Goal: Task Accomplishment & Management: Manage account settings

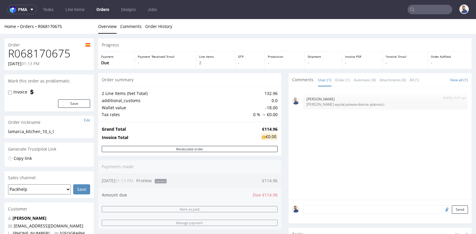
click at [434, 15] on nav "pma Tasks Line Items Orders Designs Jobs" at bounding box center [238, 9] width 476 height 19
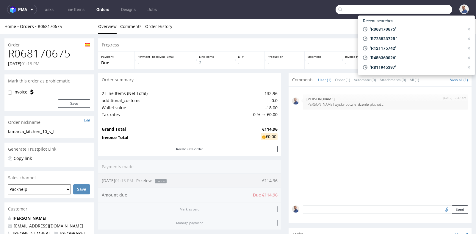
click at [430, 12] on input "text" at bounding box center [394, 10] width 117 height 10
paste input "lina.kuhrmann@taz.de"
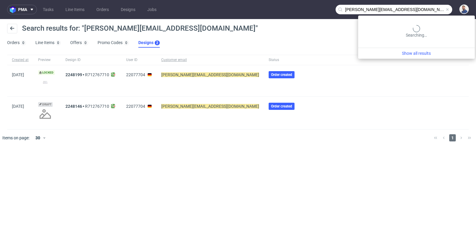
click at [430, 10] on input "lina.kuhrmann@taz.de" at bounding box center [394, 10] width 117 height 10
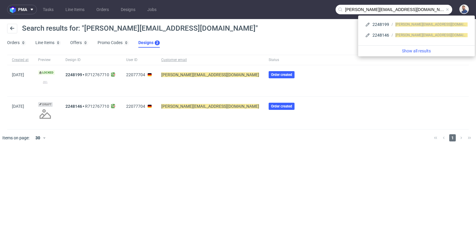
click at [430, 10] on input "lina.kuhrmann@taz.de" at bounding box center [394, 10] width 117 height 10
paste input "https://platform.packhelp.com/sma/orders/R791369981/edit"
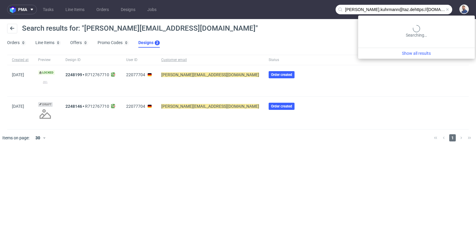
scroll to position [0, 51]
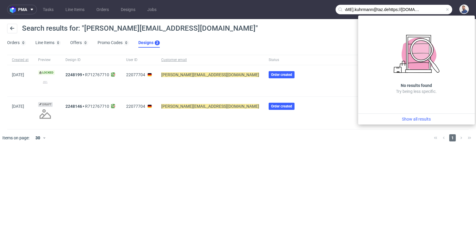
click at [421, 10] on input "lina.kuhrmann@taz.dehttps://platform.packhelp.com/sma/orders/R791369981/edit" at bounding box center [394, 10] width 117 height 10
type input "lina.kuhrmann@taz.dehttps://platform.packhelp.com/sma/orders/R791369981/edit"
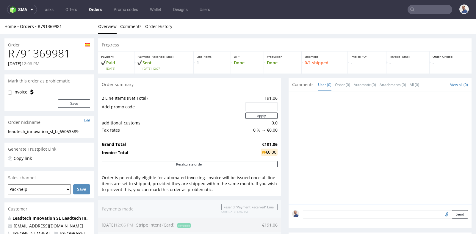
click at [281, 78] on div "Progress Payment Paid Thu 31 Jul Payment “Received” Email Sent Thu 31 Jul 12:07…" at bounding box center [285, 224] width 374 height 373
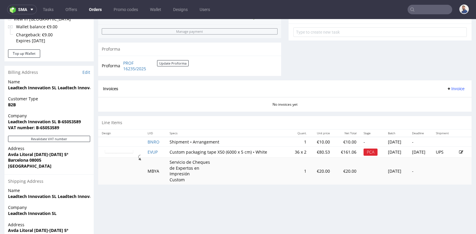
scroll to position [225, 0]
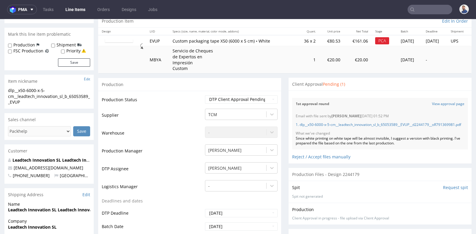
scroll to position [66, 0]
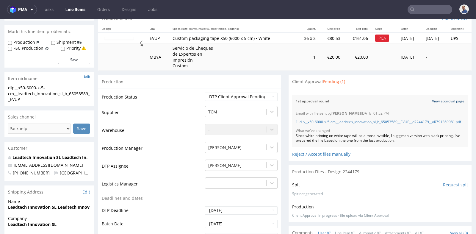
click at [451, 99] on link "View approval page" at bounding box center [448, 101] width 32 height 5
click at [433, 11] on input "text" at bounding box center [430, 10] width 45 height 10
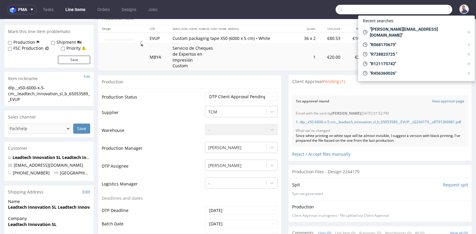
paste input "008973910"
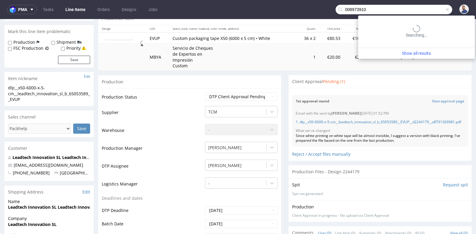
type input "008973910"
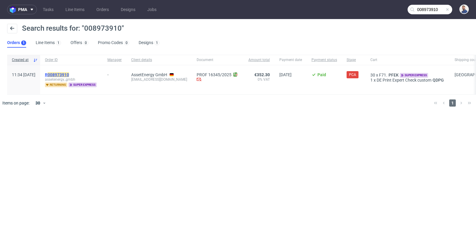
click at [69, 74] on mark "008973910" at bounding box center [58, 74] width 21 height 5
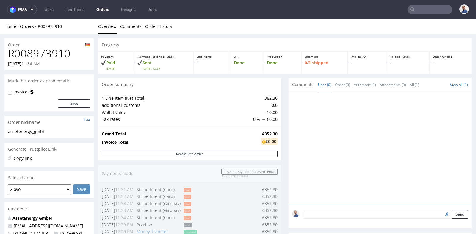
click at [278, 95] on div "1 Line Item (Net Total) 362.30 additional_customs 0.0 Wallet value -10.00 Tax r…" at bounding box center [189, 108] width 183 height 35
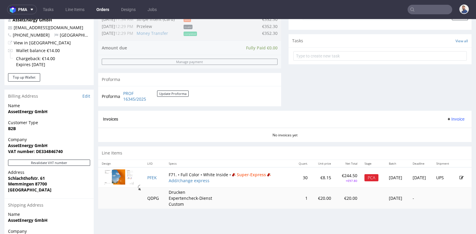
scroll to position [212, 0]
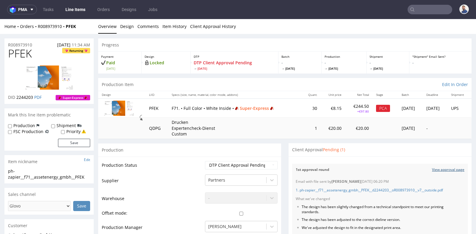
click at [435, 169] on link "View approval page" at bounding box center [448, 169] width 32 height 5
click at [432, 13] on input "text" at bounding box center [430, 10] width 45 height 10
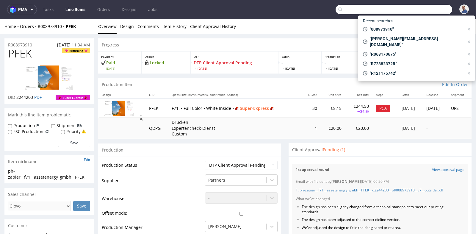
paste input "R638422644"
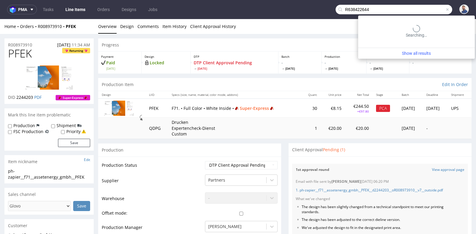
type input "R638422644"
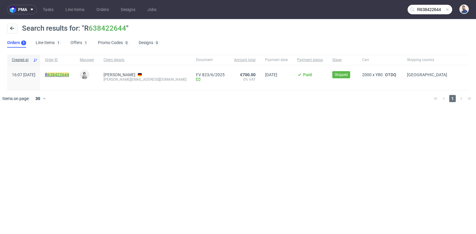
click at [69, 75] on link "638422644" at bounding box center [58, 74] width 21 height 5
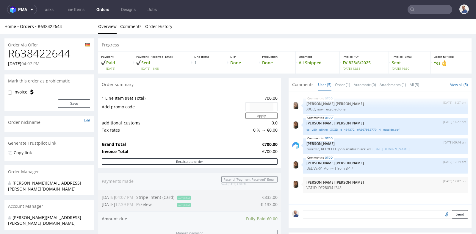
click at [280, 102] on div "Progress Payment Paid Fri 06 Jun Payment “Received” Email Sent Fri 6 Jun 16:08 …" at bounding box center [285, 213] width 374 height 351
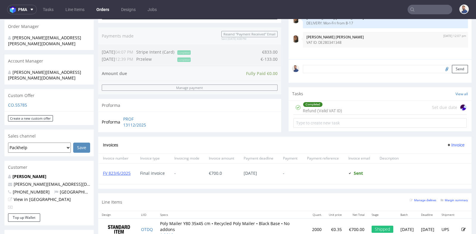
scroll to position [159, 0]
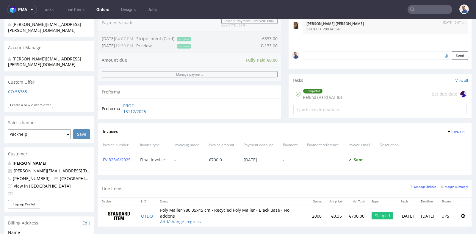
click at [348, 94] on div "Completed Refund (Valid VAT ID) Set due date" at bounding box center [381, 94] width 174 height 14
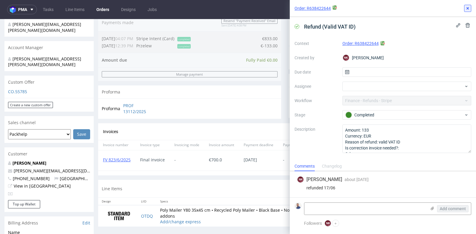
click at [467, 7] on use at bounding box center [468, 8] width 2 height 2
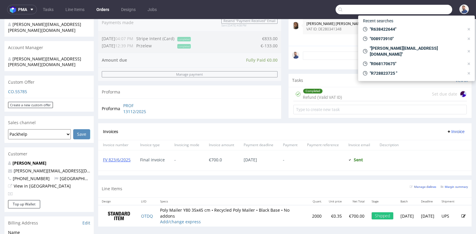
click at [428, 10] on input "text" at bounding box center [394, 10] width 117 height 10
paste input "R925968592"
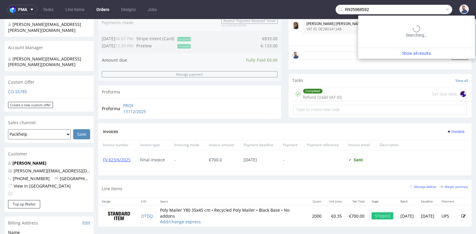
type input "R925968592"
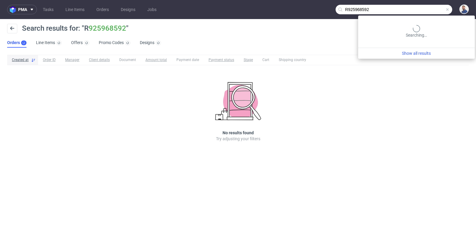
click at [434, 13] on input "R925968592" at bounding box center [394, 10] width 117 height 10
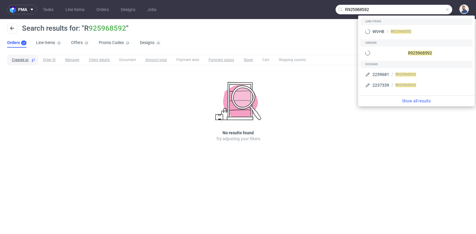
click at [434, 13] on input "R925968592" at bounding box center [394, 10] width 117 height 10
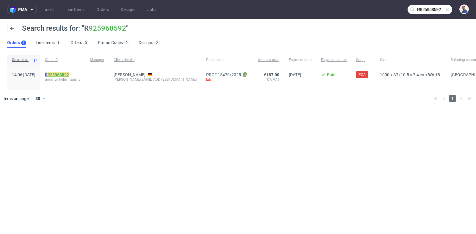
click at [65, 75] on link "925968592" at bounding box center [58, 74] width 21 height 5
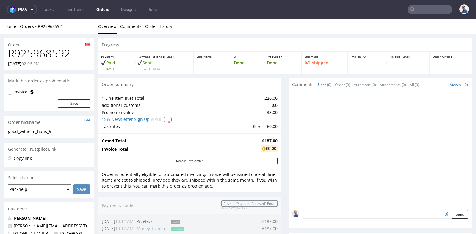
click at [281, 95] on div "Progress Payment Paid Mon 21 Jul Payment “Received” Email Sent Mon 21 Jul 10:12…" at bounding box center [285, 213] width 374 height 351
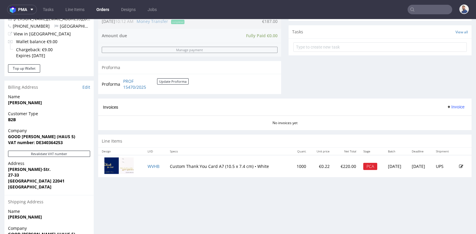
scroll to position [225, 0]
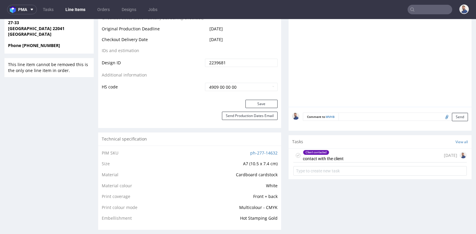
scroll to position [331, 0]
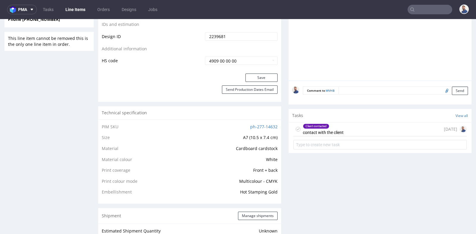
click at [344, 136] on div "Client contacted contact with the client 14 days ago" at bounding box center [381, 129] width 174 height 14
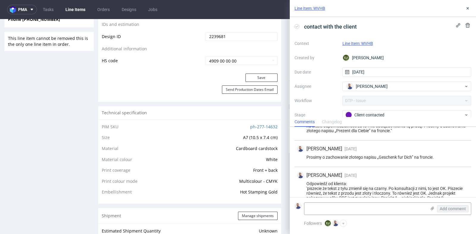
scroll to position [82, 0]
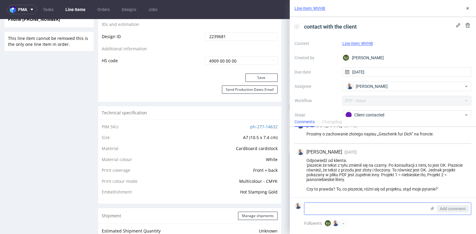
click at [334, 209] on textarea at bounding box center [366, 209] width 122 height 12
type textarea "Klient chce złoty napis a nie niebieski"
click at [456, 206] on button "Add comment" at bounding box center [453, 208] width 32 height 7
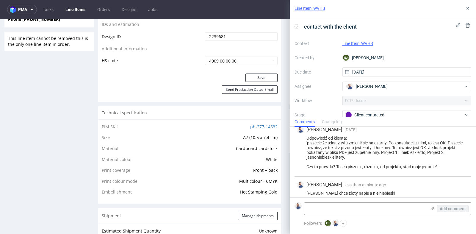
scroll to position [108, 0]
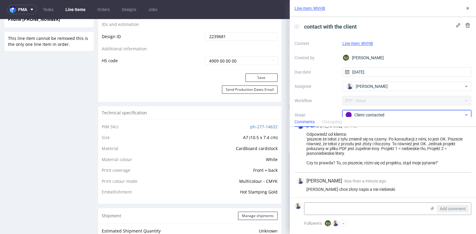
click at [412, 113] on div "Client contacted" at bounding box center [405, 115] width 119 height 7
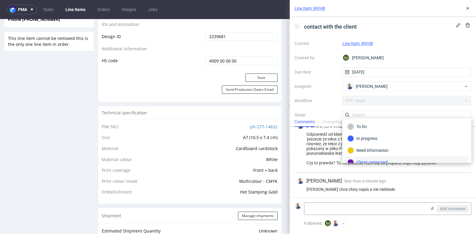
scroll to position [4, 0]
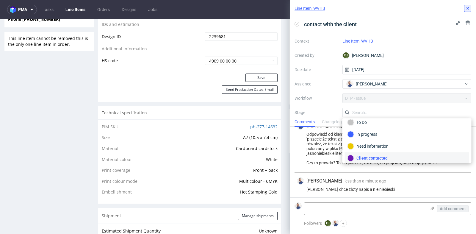
click at [468, 8] on use at bounding box center [468, 8] width 2 height 2
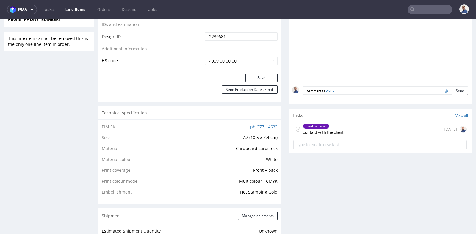
click at [285, 90] on div "Progress Payment Paid Mon 21 Jul Design Locked DTP DTP Client Approval Needed W…" at bounding box center [285, 123] width 374 height 831
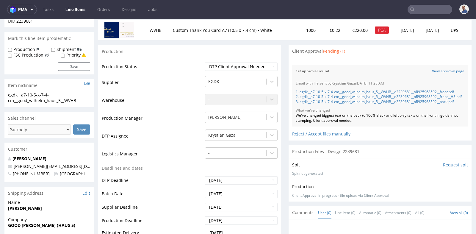
scroll to position [66, 0]
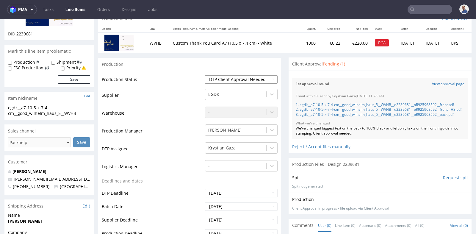
click at [269, 78] on select "Waiting for Artwork Waiting for Diecut Waiting for Mockup Waiting for DTP Waiti…" at bounding box center [241, 79] width 73 height 8
select select "back_for_dtp"
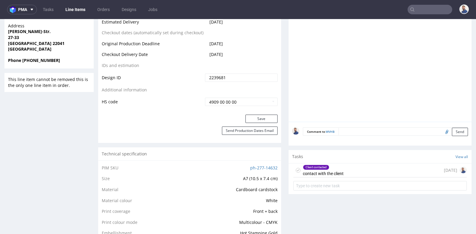
scroll to position [304, 0]
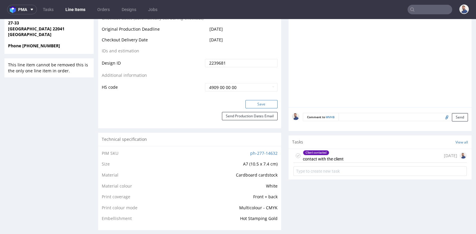
click at [261, 104] on button "Save" at bounding box center [262, 104] width 32 height 8
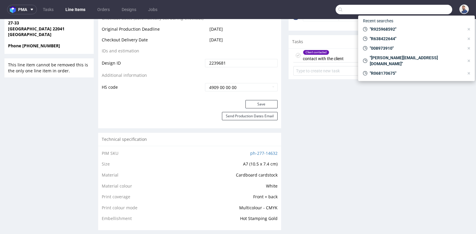
click at [423, 8] on input "text" at bounding box center [394, 10] width 117 height 10
paste input "GSES262144"
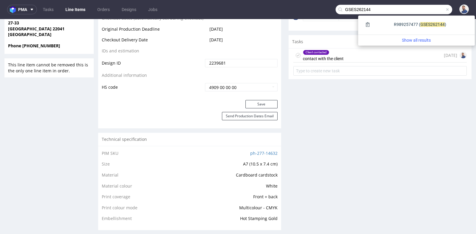
type input "GSES262144"
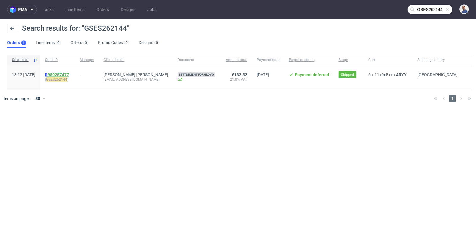
click at [69, 74] on link "989257477" at bounding box center [58, 74] width 21 height 5
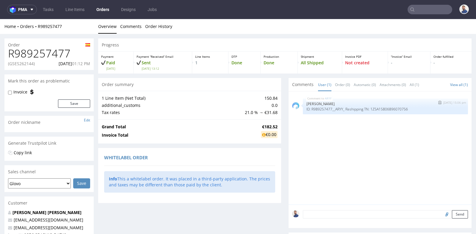
click at [411, 106] on div "ARYY 5th Aug 25 | 15:06 pm Jędrzej Wiśniewski ID: R989257477__ARYY_ Reshipping …" at bounding box center [385, 107] width 165 height 16
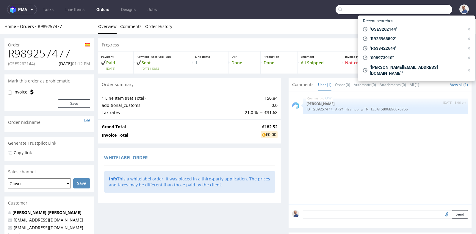
click at [431, 9] on input "text" at bounding box center [394, 10] width 117 height 10
paste input "GSPL259187"
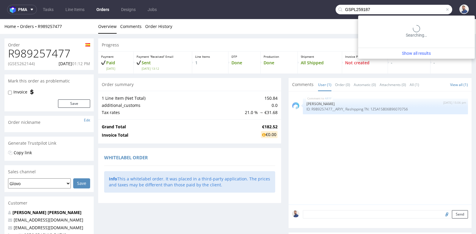
type input "GSPL259187"
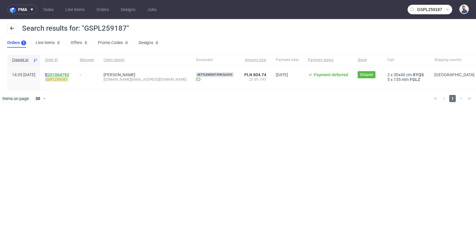
click at [69, 73] on link "201064793" at bounding box center [58, 74] width 21 height 5
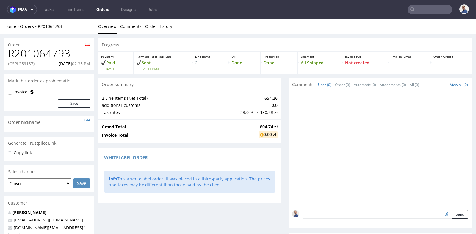
click at [97, 85] on div "Order R201064793 (GSPL259187) 17.06.2025 02:35 PM Mark this order as problemati…" at bounding box center [238, 205] width 476 height 342
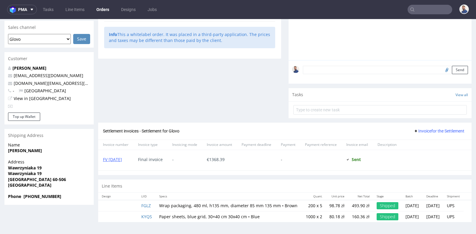
scroll to position [1, 0]
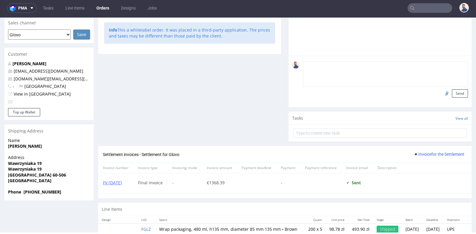
click at [339, 61] on textarea at bounding box center [385, 74] width 165 height 26
click at [278, 96] on div "Order summary 2 Line Items (Net Total) 654.26 additional_customs 0.0 Tax rates …" at bounding box center [189, 37] width 183 height 217
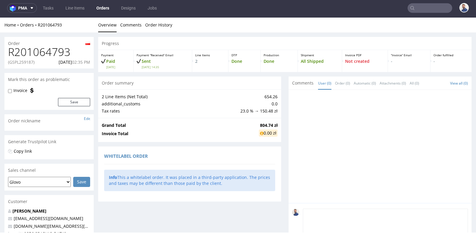
scroll to position [0, 0]
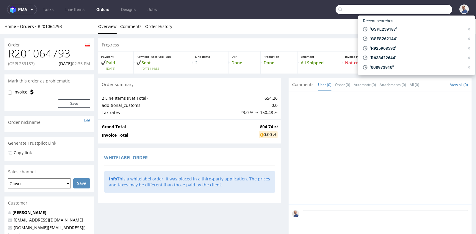
click at [425, 8] on input "text" at bounding box center [394, 10] width 117 height 10
paste input "R711755338"
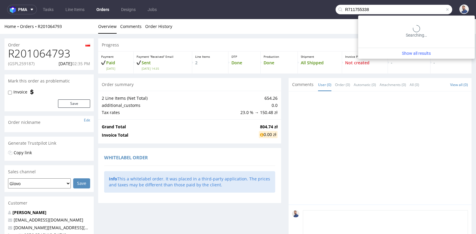
type input "R711755338"
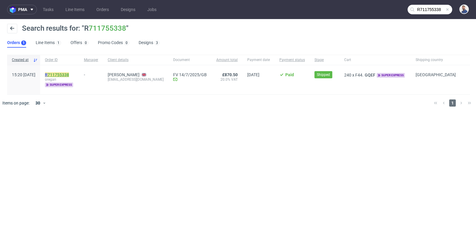
click at [69, 75] on link "711755338" at bounding box center [58, 74] width 21 height 5
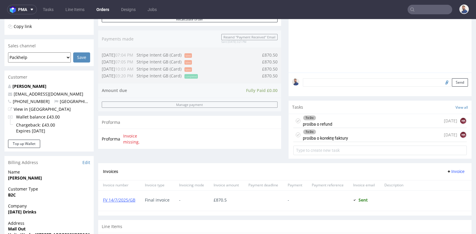
scroll to position [132, 0]
click at [405, 121] on div "To Do prośba o refund today NK" at bounding box center [381, 121] width 174 height 14
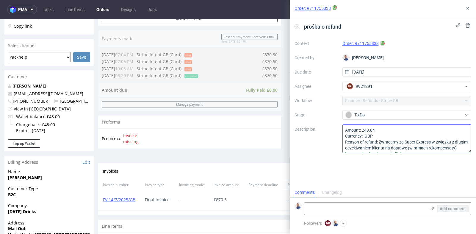
scroll to position [4, 0]
drag, startPoint x: 387, startPoint y: 130, endPoint x: 362, endPoint y: 130, distance: 25.3
click at [362, 130] on textarea "Amount: 243.84 Currency: GBP Reason of refund: Zwracamy za Super Express w zwią…" at bounding box center [407, 138] width 129 height 29
click at [469, 8] on icon at bounding box center [468, 8] width 5 height 5
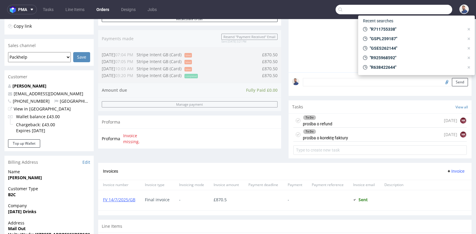
click at [431, 7] on input "text" at bounding box center [394, 10] width 117 height 10
paste input "R694301349"
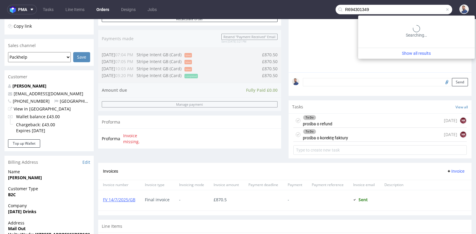
type input "R694301349"
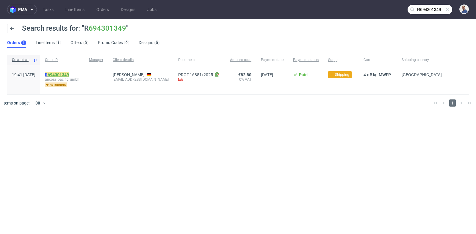
click at [69, 73] on link "694301349" at bounding box center [58, 74] width 21 height 5
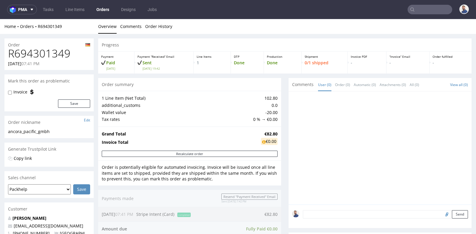
click at [280, 103] on div "Progress Payment Paid Fri 08 Aug Payment “Received” Email Sent Fri 8 Aug 19:42 …" at bounding box center [285, 208] width 374 height 341
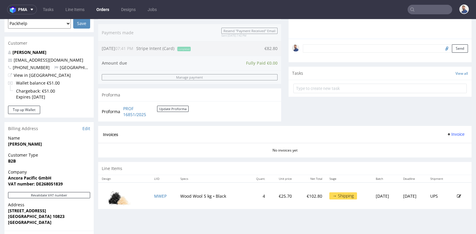
scroll to position [159, 0]
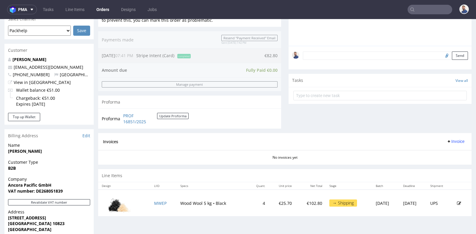
click at [200, 161] on section "Invoices Invoice No invoices yet" at bounding box center [285, 148] width 374 height 31
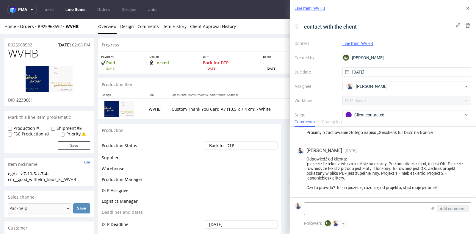
scroll to position [108, 0]
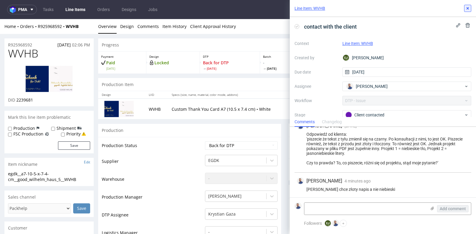
click at [468, 7] on icon at bounding box center [468, 8] width 5 height 5
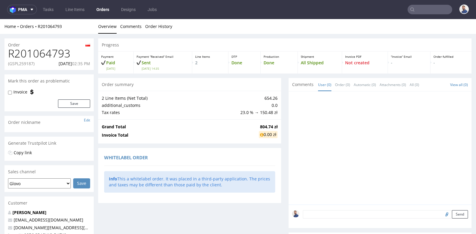
click at [284, 84] on div "Progress Payment Paid [DATE] Payment “Received” Email Sent [DATE] 14:35 Line It…" at bounding box center [285, 204] width 374 height 333
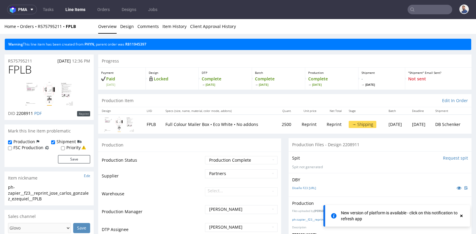
scroll to position [238, 0]
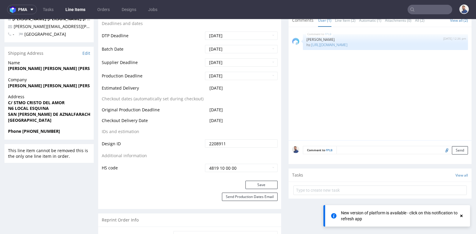
click at [420, 8] on input "text" at bounding box center [430, 10] width 45 height 10
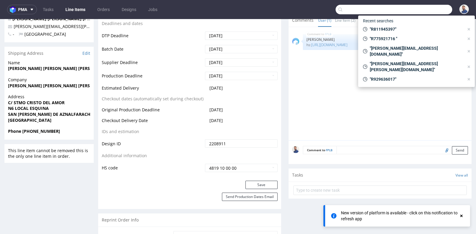
paste input "GSPT253778"
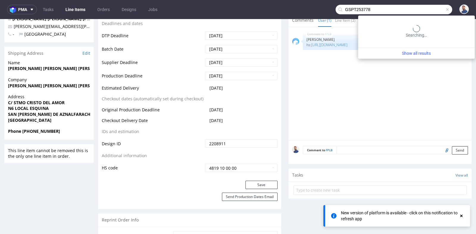
type input "GSPT253778"
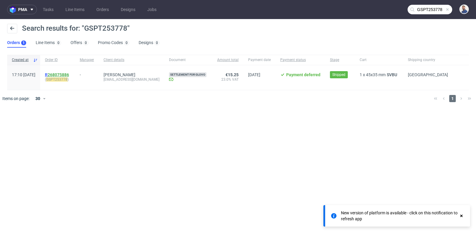
click at [69, 73] on link "268075886" at bounding box center [58, 74] width 21 height 5
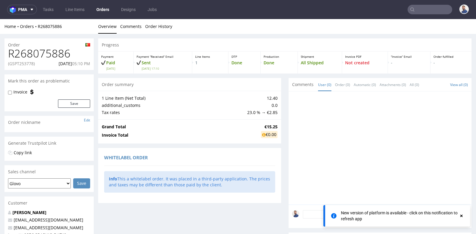
click at [281, 131] on div "Progress Payment Paid Sat 17 May Payment “Received” Email Sent Sat 17 May 17:10…" at bounding box center [285, 199] width 374 height 322
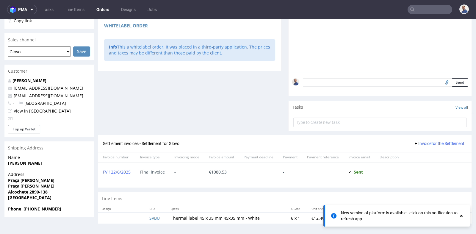
scroll to position [1, 0]
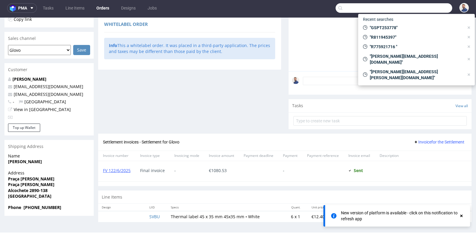
click at [417, 9] on input "text" at bounding box center [394, 8] width 117 height 10
paste input "R694301349"
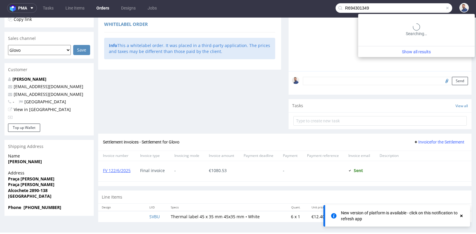
type input "R694301349"
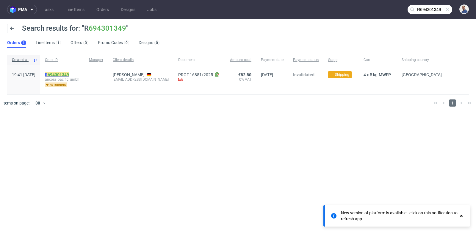
click at [69, 74] on link "694301349" at bounding box center [58, 74] width 21 height 5
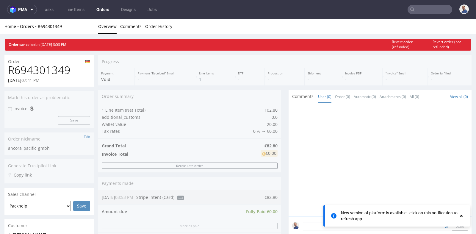
click at [281, 125] on div "Progress Payment Void Payment “Received” Email - Line Items 1 DTP - Production …" at bounding box center [285, 215] width 374 height 321
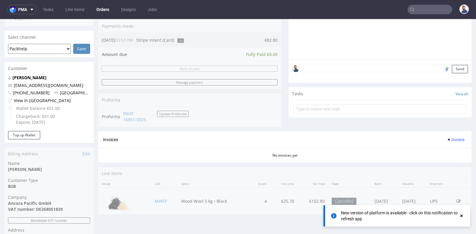
scroll to position [145, 0]
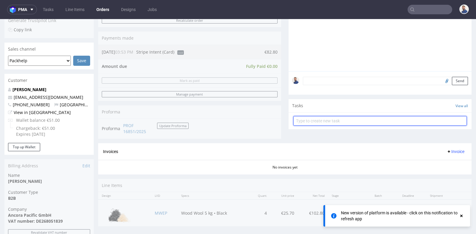
click at [314, 119] on input "text" at bounding box center [381, 121] width 174 height 10
type input "prośba o refund"
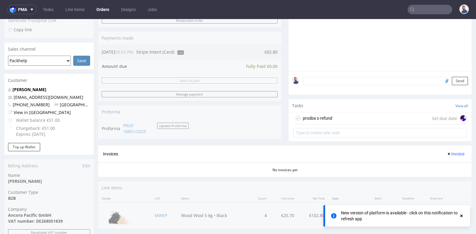
click at [345, 115] on div "prośba o refund Set due date" at bounding box center [381, 119] width 174 height 12
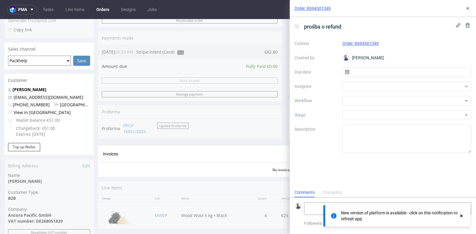
scroll to position [4, 0]
click at [378, 70] on input "text" at bounding box center [407, 72] width 129 height 10
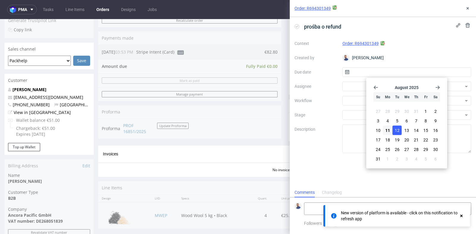
click at [400, 130] on button "12" at bounding box center [397, 131] width 9 height 10
type input "12/08/2025"
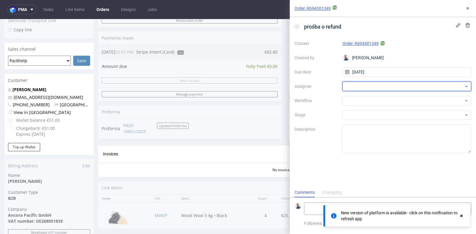
click at [416, 85] on div at bounding box center [407, 87] width 129 height 10
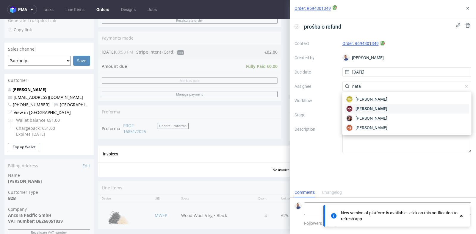
type input "nata"
click at [412, 106] on div "NK Natalia Kaczorowska" at bounding box center [407, 109] width 124 height 10
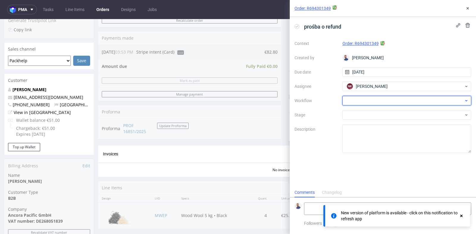
click at [415, 97] on div at bounding box center [407, 101] width 129 height 10
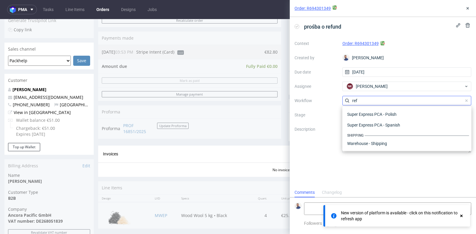
scroll to position [32, 0]
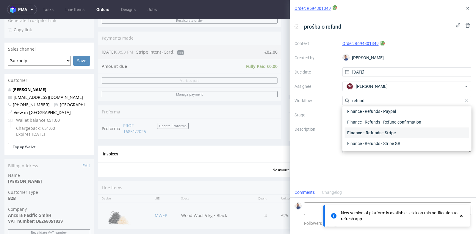
type input "refund"
click at [408, 130] on div "Finance - Refunds - Stripe" at bounding box center [407, 132] width 124 height 11
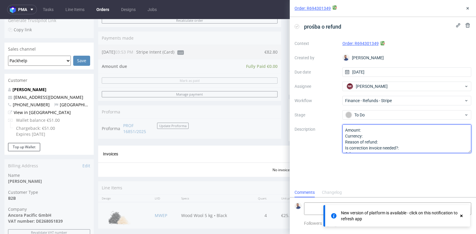
click at [408, 130] on textarea "Amount: Currency: Reason of refund: Is correction invoice needed?: Other:" at bounding box center [407, 138] width 129 height 29
click at [406, 137] on textarea "Amount: Currency: Reason of refund: Is correction invoice needed?: Other:" at bounding box center [407, 138] width 129 height 29
click at [415, 138] on textarea "Amount: Currency: Reason of refund: Is correction invoice needed?: Other:" at bounding box center [407, 138] width 129 height 29
click at [415, 139] on textarea "Amount: Currency: Reason of refund: Is correction invoice needed?: Other:" at bounding box center [407, 138] width 129 height 29
click at [418, 148] on textarea "Amount: Currency: Reason of refund: Is correction invoice needed?: Other:" at bounding box center [407, 138] width 129 height 29
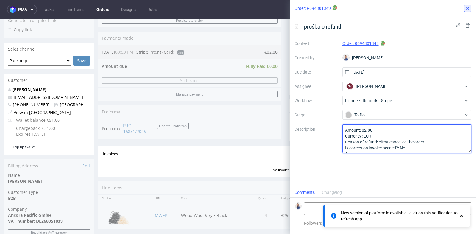
type textarea "Amount: 82.80 Currency: EUR Reason of refund: client cancelled the order Is cor…"
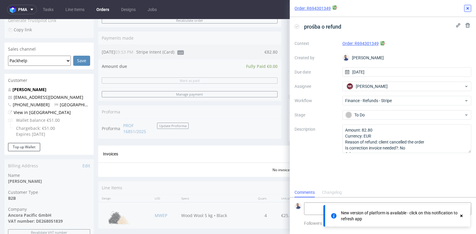
click at [468, 8] on use at bounding box center [468, 8] width 2 height 2
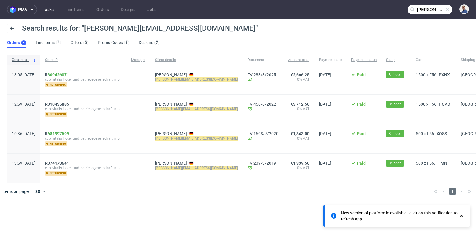
click at [50, 11] on link "Tasks" at bounding box center [48, 10] width 18 height 10
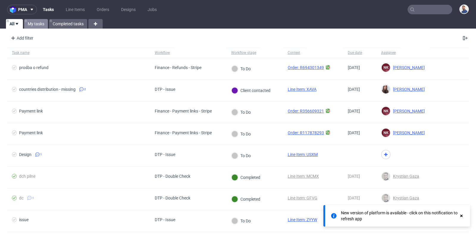
click at [39, 26] on link "My tasks" at bounding box center [36, 24] width 24 height 10
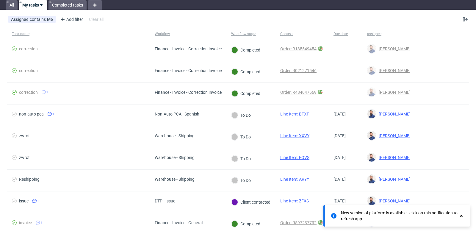
scroll to position [13, 0]
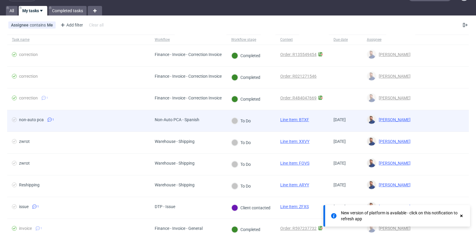
click at [110, 119] on span "non-auto pca 1" at bounding box center [78, 120] width 133 height 7
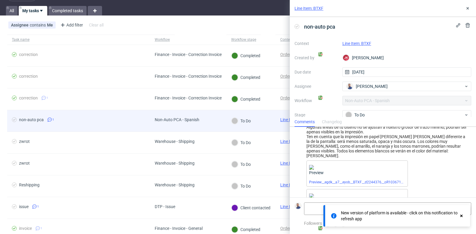
scroll to position [33, 0]
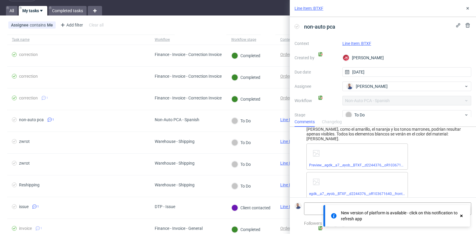
click at [440, 138] on div "JK Jan Kocik 5 days ago 6th Aug 2025, 12:24 Algunas líneas de tu diseño no se a…" at bounding box center [383, 149] width 177 height 110
click at [364, 44] on link "Line Item: BTXF" at bounding box center [357, 43] width 29 height 5
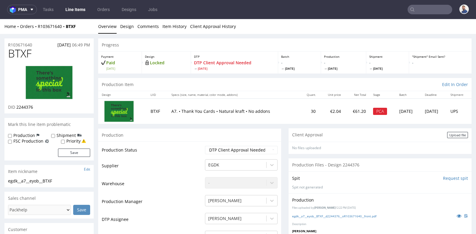
click at [152, 110] on td "BTXF" at bounding box center [157, 111] width 21 height 25
click at [172, 112] on p "A7. • Thank You Cards • Natural kraft • No addons" at bounding box center [234, 111] width 124 height 6
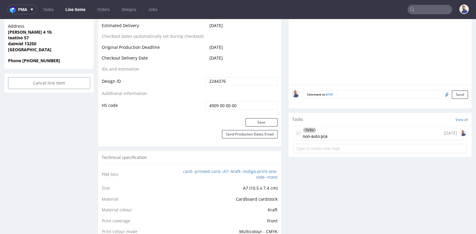
scroll to position [291, 0]
click at [340, 127] on div "To Do non-auto pca [DATE]" at bounding box center [381, 133] width 174 height 14
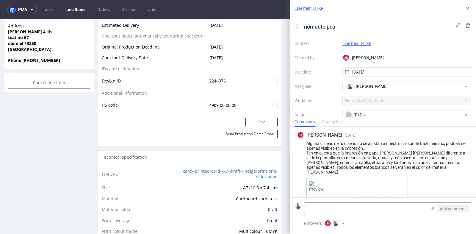
scroll to position [33, 0]
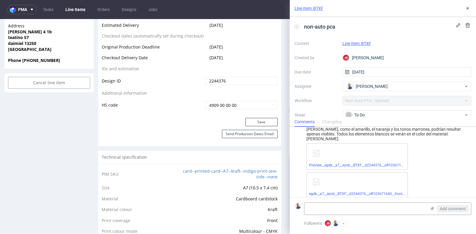
click at [95, 34] on div "R103671640 [DATE] 06:49 PM BTXF DID 2244376 Mark this line item problematic Pro…" at bounding box center [238, 184] width 476 height 882
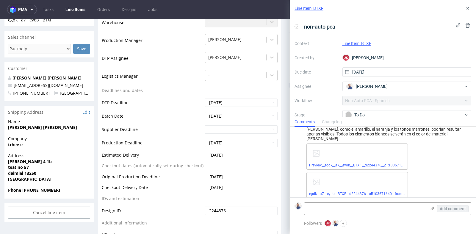
scroll to position [159, 0]
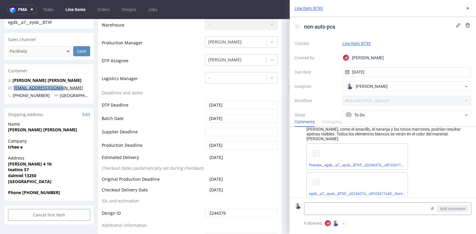
drag, startPoint x: 65, startPoint y: 87, endPoint x: 14, endPoint y: 86, distance: 50.9
click at [14, 86] on p "[EMAIL_ADDRESS][DOMAIN_NAME]" at bounding box center [49, 88] width 82 height 6
copy link "[EMAIL_ADDRESS][DOMAIN_NAME]"
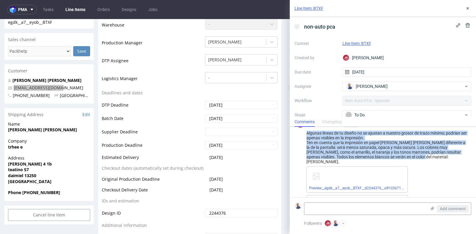
scroll to position [0, 0]
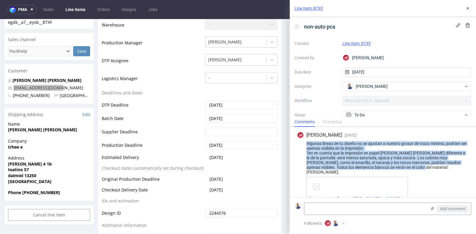
drag, startPoint x: 400, startPoint y: 133, endPoint x: 307, endPoint y: 144, distance: 93.5
click at [307, 144] on div "Algunas líneas de tu diseño no se ajustan a nuestro grosor de trazo mínimo; pod…" at bounding box center [383, 157] width 172 height 33
copy div "Algunas líneas de tu diseño no se ajustan a nuestro grosor de trazo mínimo; pod…"
click at [373, 197] on link "Preview__egdk__a7__eyob__BTXF__d2244376__oR103671640__front.pdf" at bounding box center [366, 199] width 115 height 4
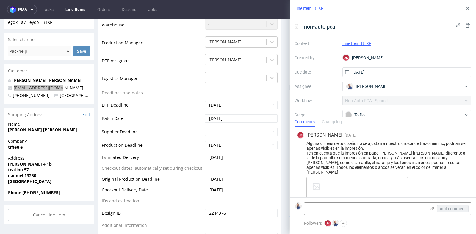
click at [434, 177] on div "Preview__egdk__a7__eyob__BTXF__d2244376__oR103671640__front.pdf egdk__a7__eyob_…" at bounding box center [388, 204] width 163 height 55
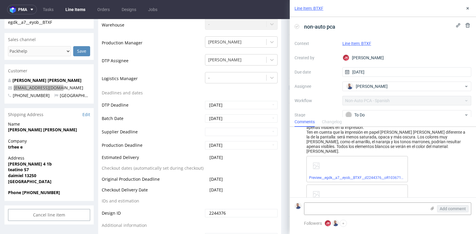
scroll to position [33, 0]
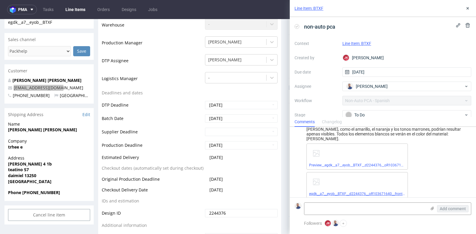
click at [379, 192] on link "egdk__a7__eyob__BTXF__d2244376__oR103671640__front.pdf" at bounding box center [359, 194] width 100 height 4
click at [468, 9] on icon at bounding box center [468, 8] width 5 height 5
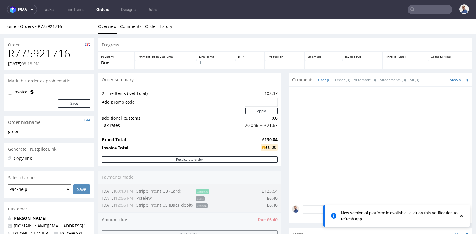
scroll to position [106, 0]
